Goal: Transaction & Acquisition: Purchase product/service

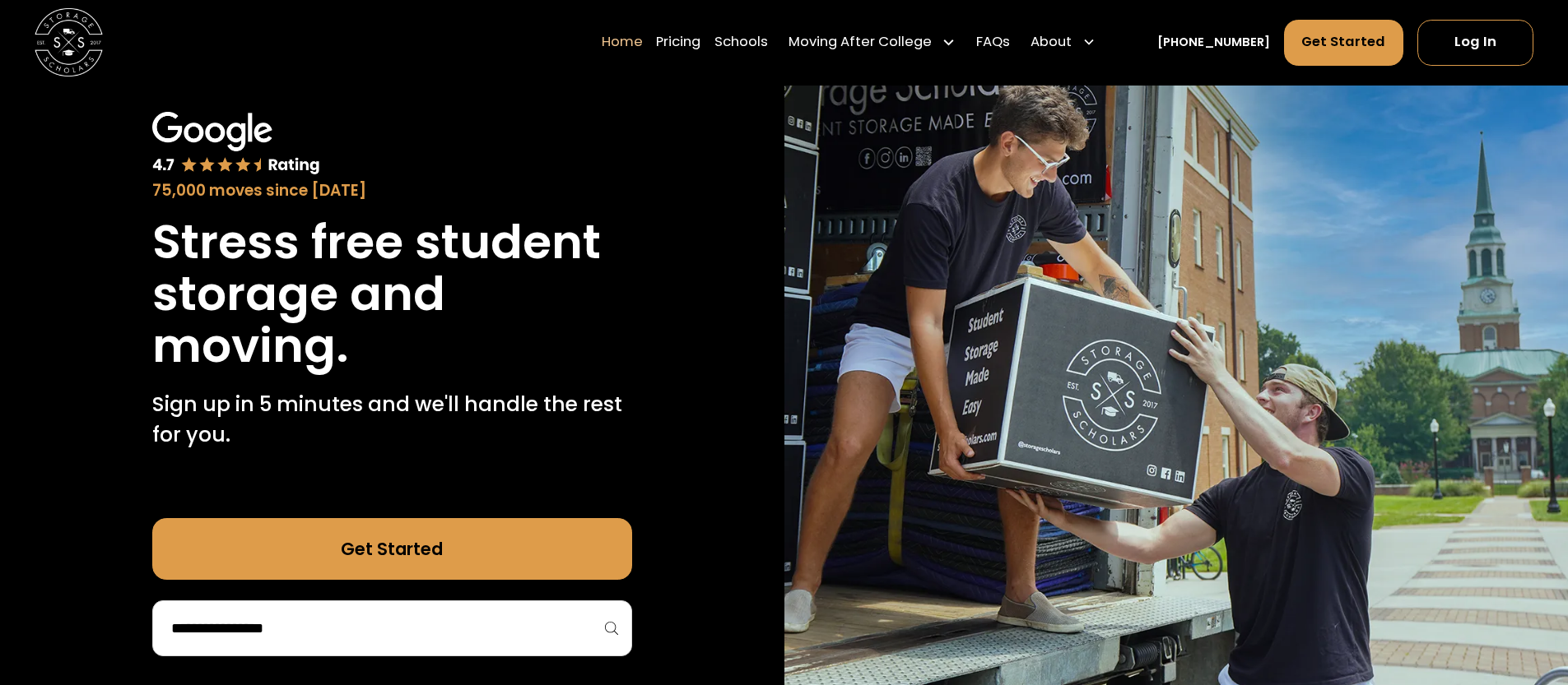
scroll to position [324, 0]
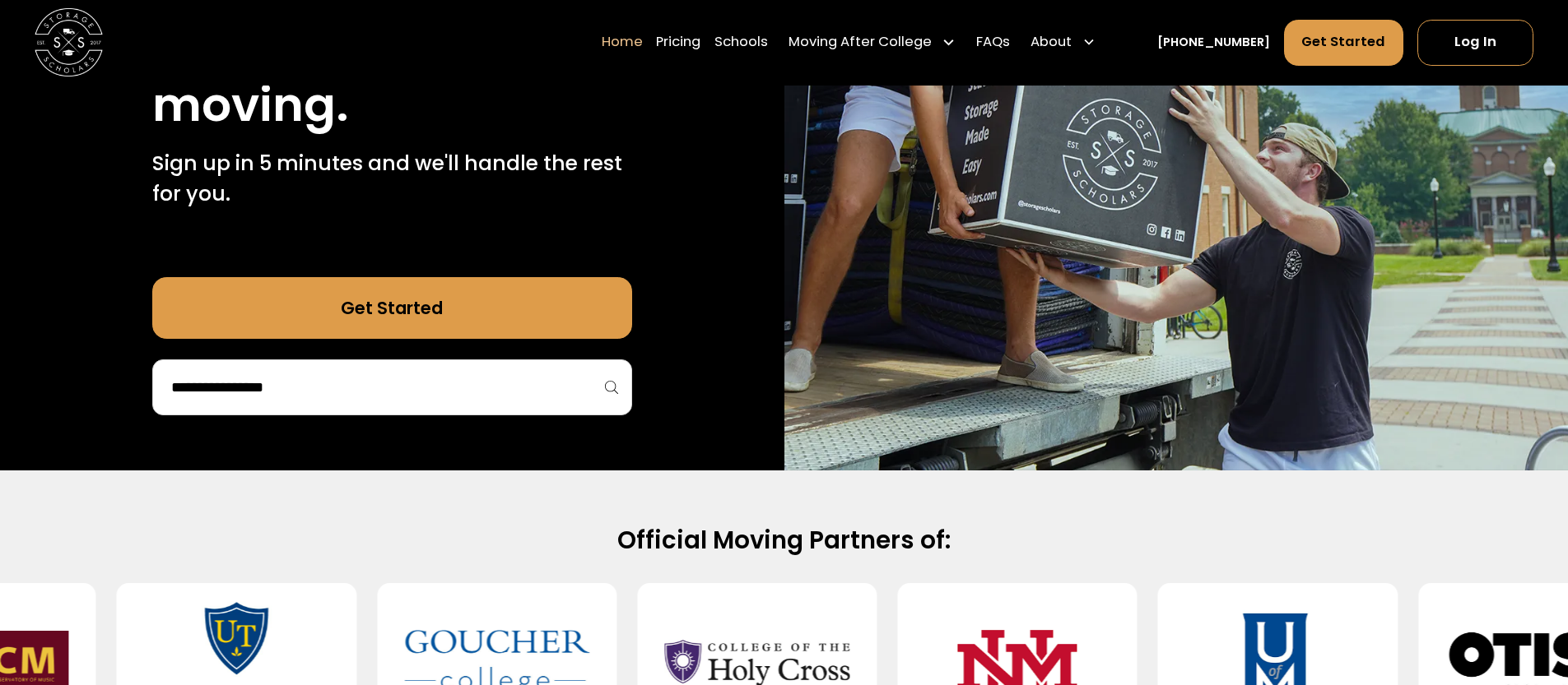
click at [558, 297] on link "Get Started" at bounding box center [392, 308] width 480 height 62
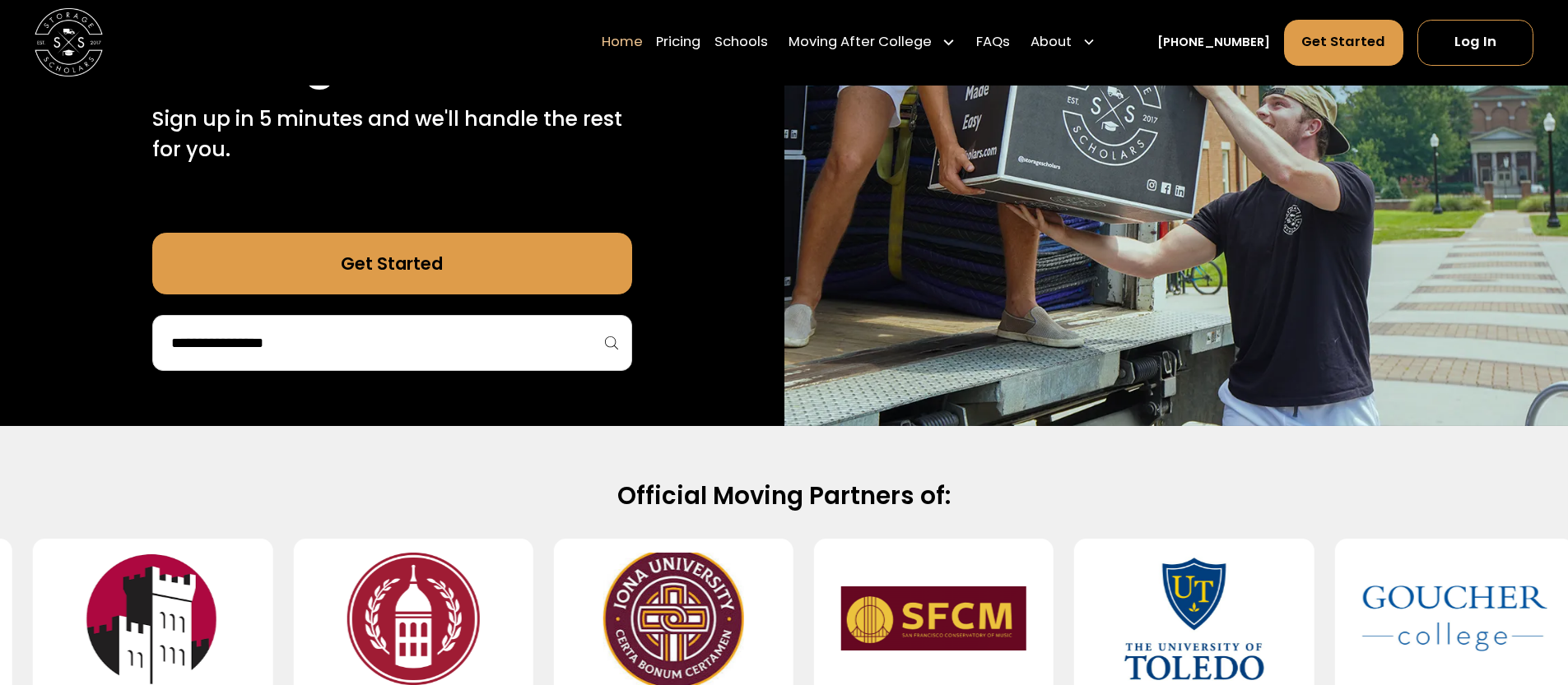
scroll to position [324, 0]
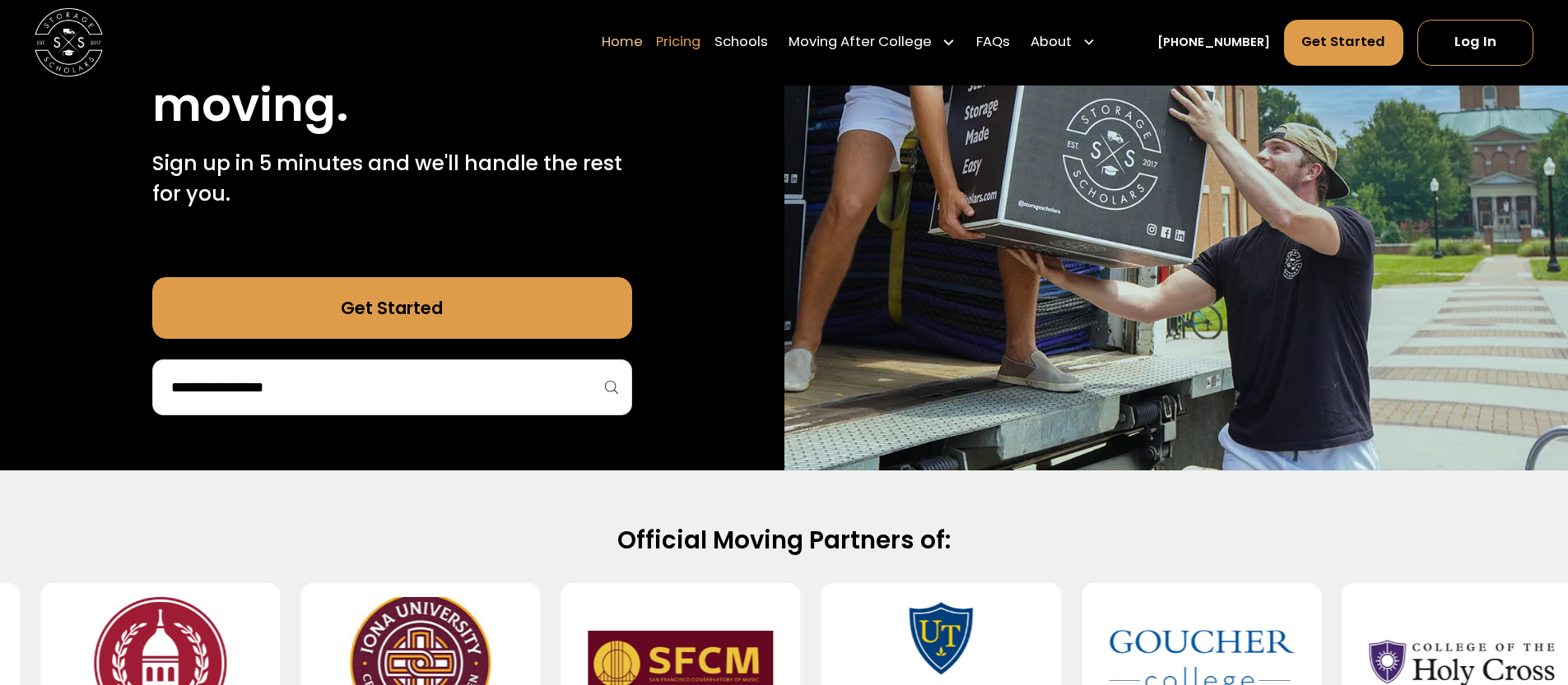
click at [700, 32] on link "Pricing" at bounding box center [677, 42] width 44 height 48
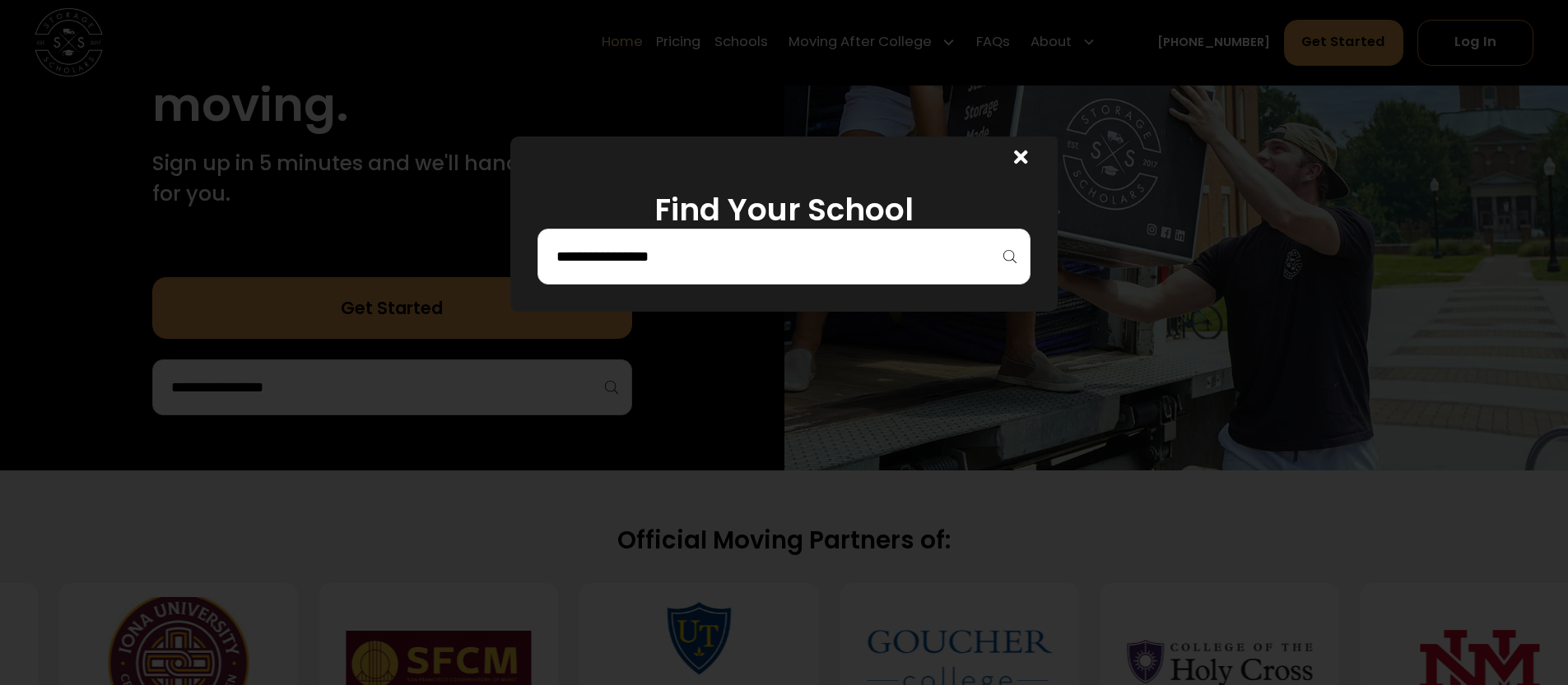
click at [821, 237] on div at bounding box center [784, 257] width 493 height 56
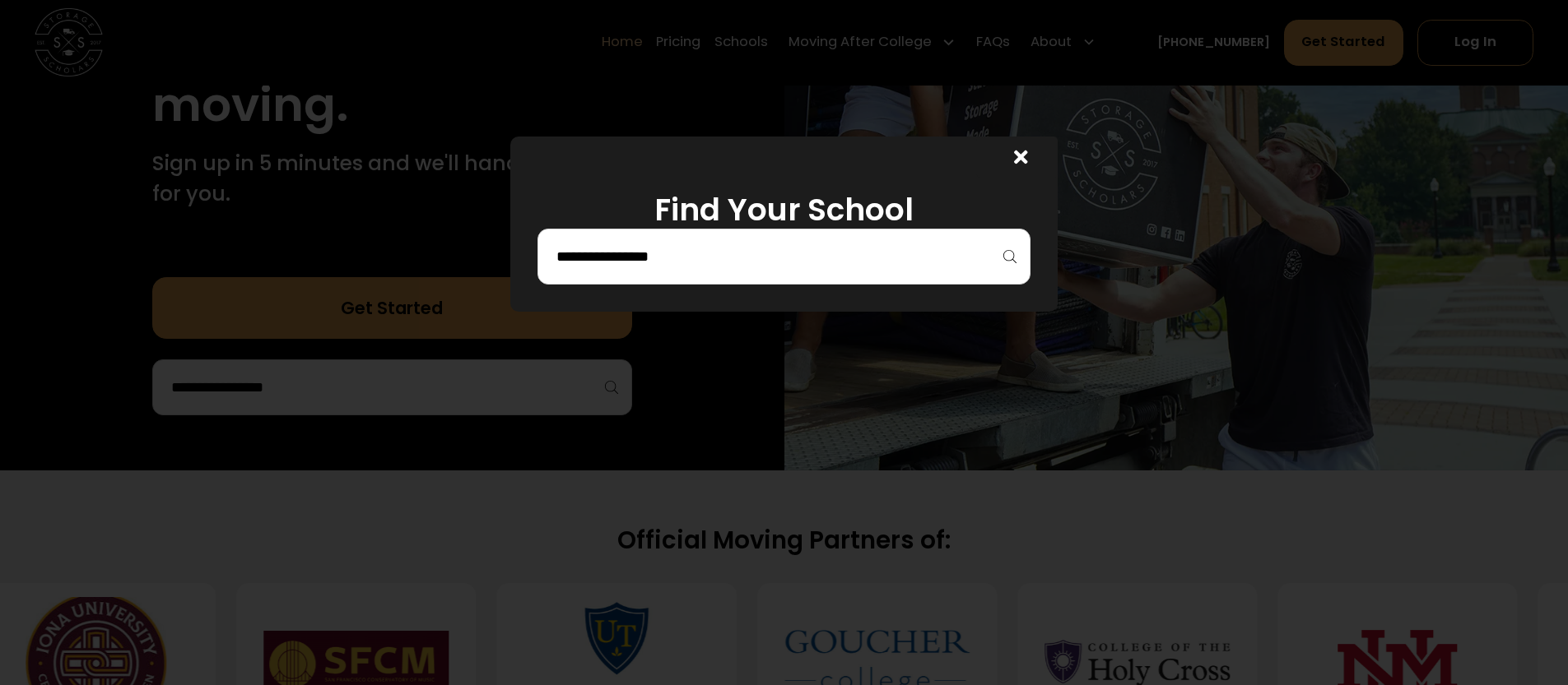
click at [801, 272] on div at bounding box center [784, 257] width 493 height 56
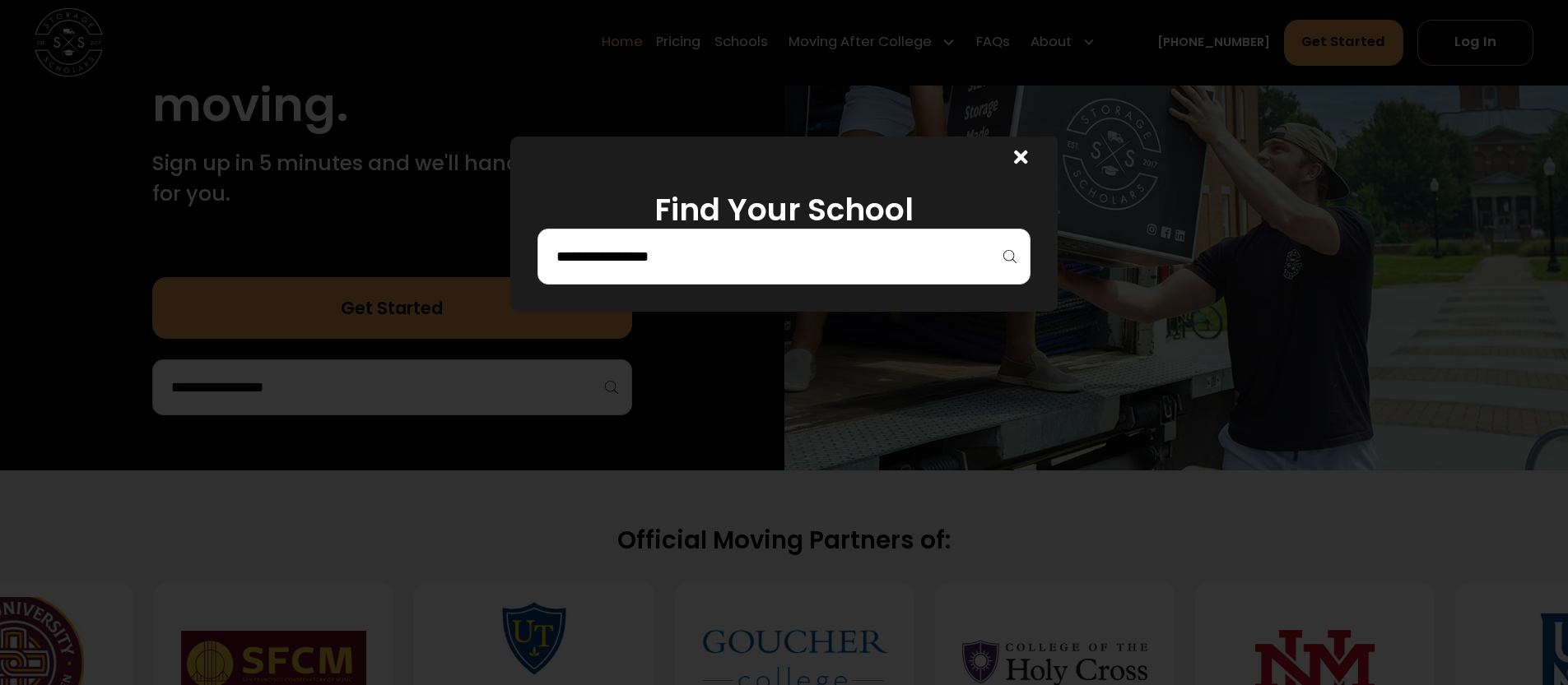
click at [801, 261] on input "search" at bounding box center [784, 257] width 458 height 28
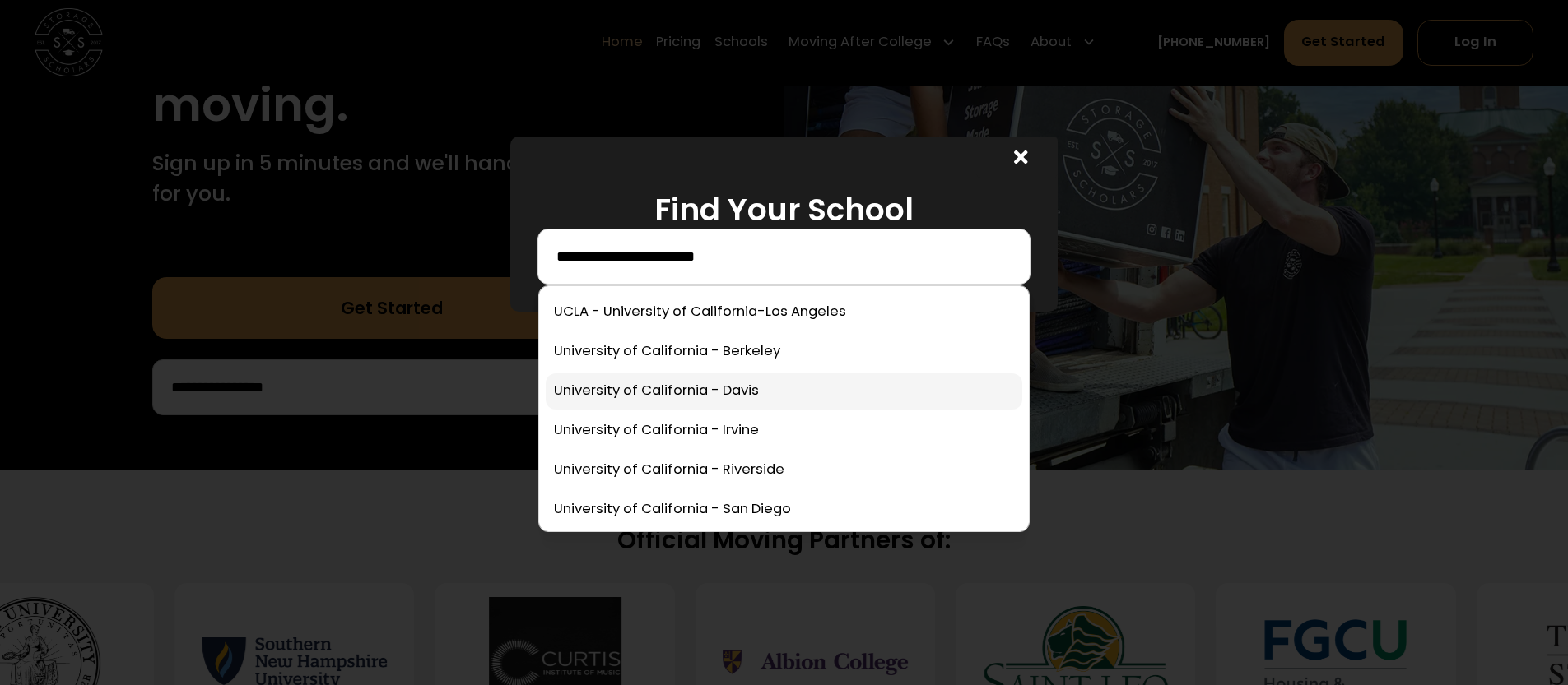
type input "**********"
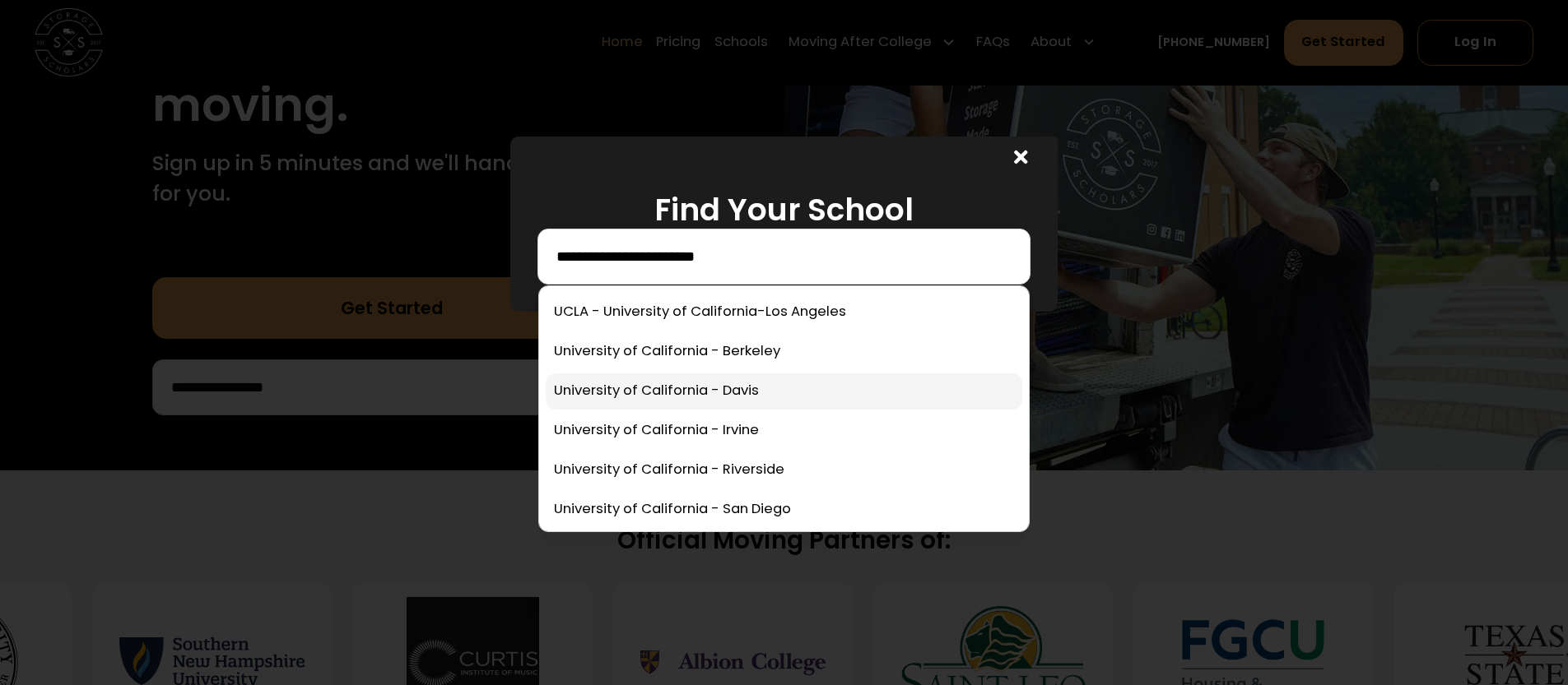
click at [769, 390] on link at bounding box center [784, 391] width 477 height 36
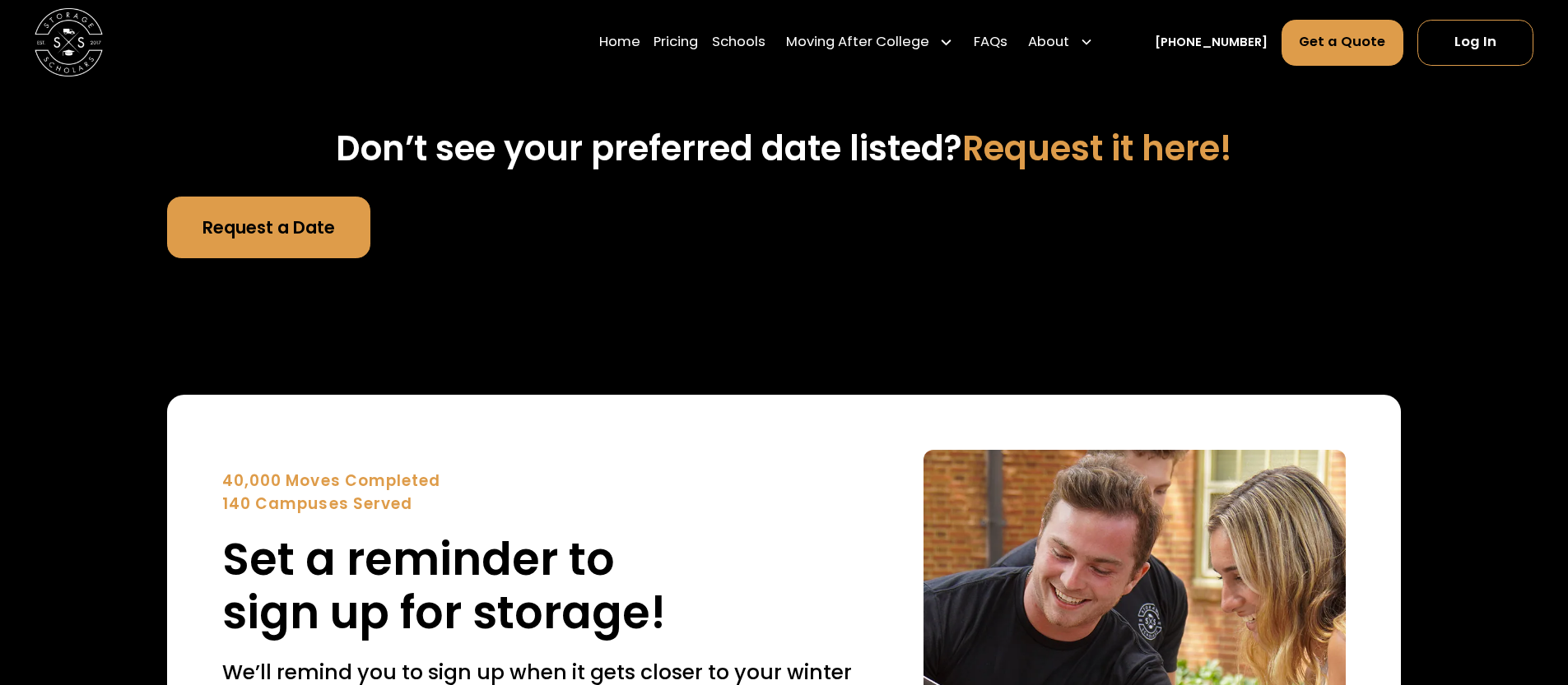
scroll to position [5807, 0]
